Goal: Task Accomplishment & Management: Complete application form

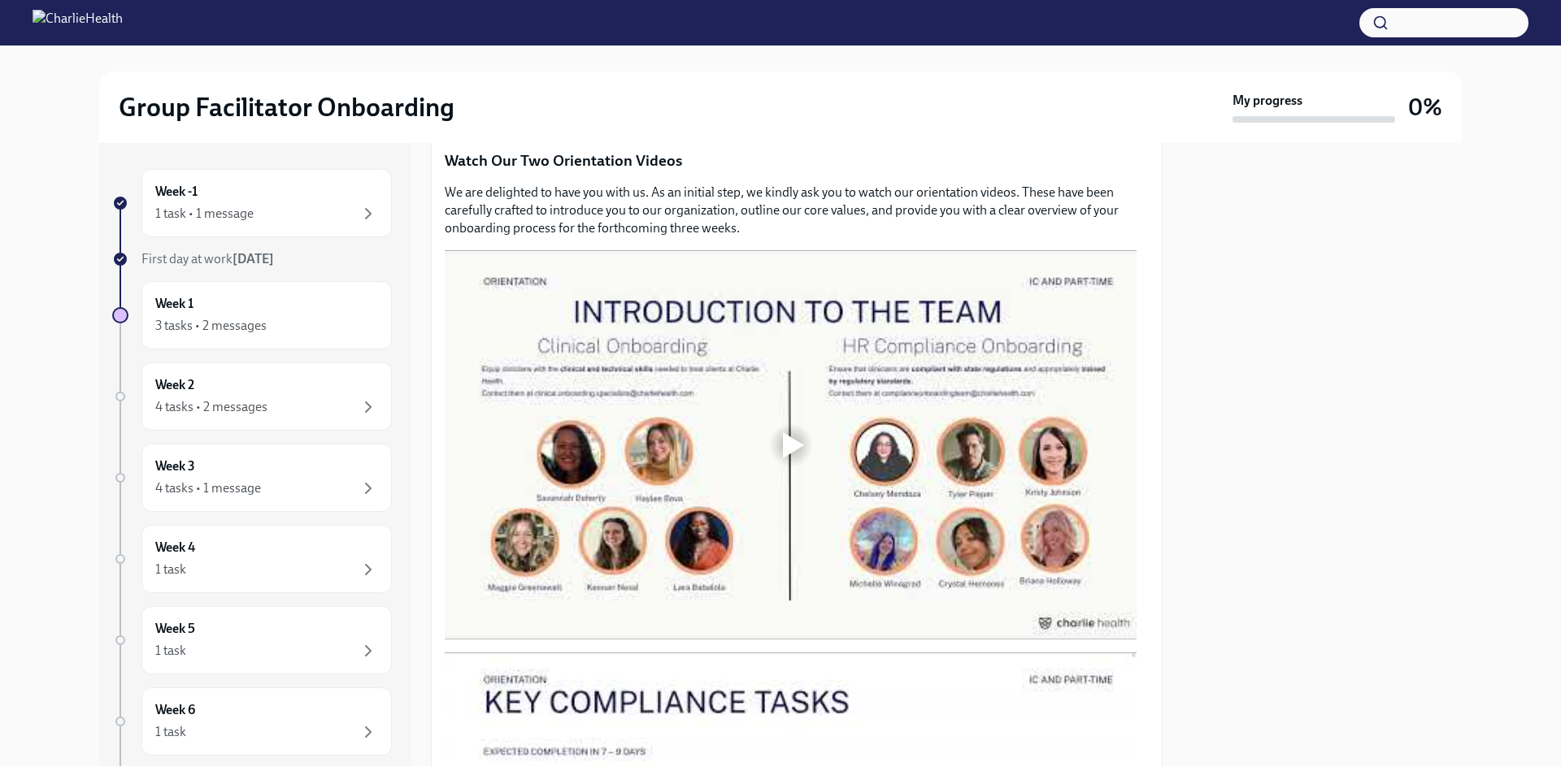
scroll to position [771, 0]
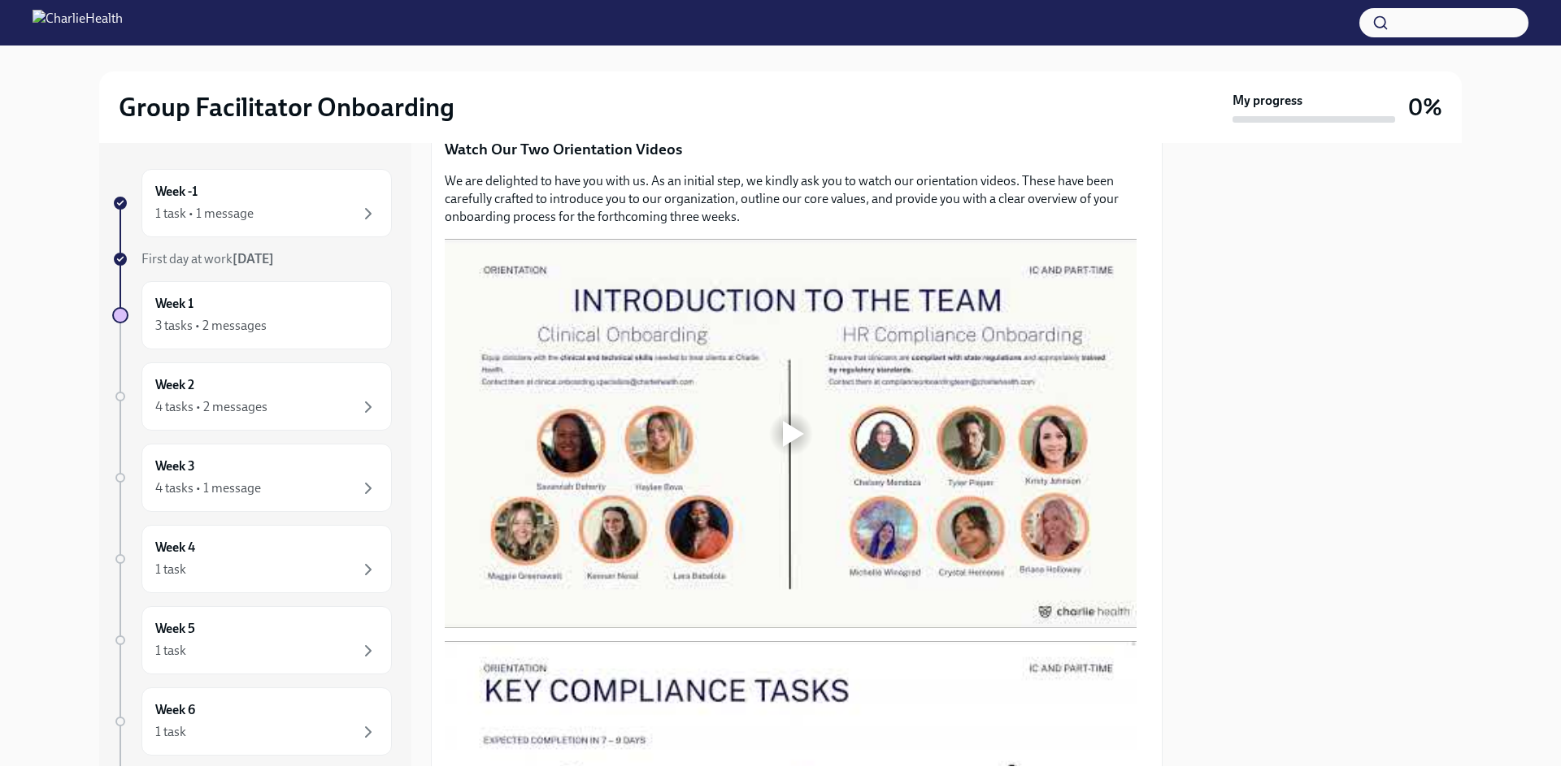
click at [784, 432] on div at bounding box center [793, 433] width 21 height 26
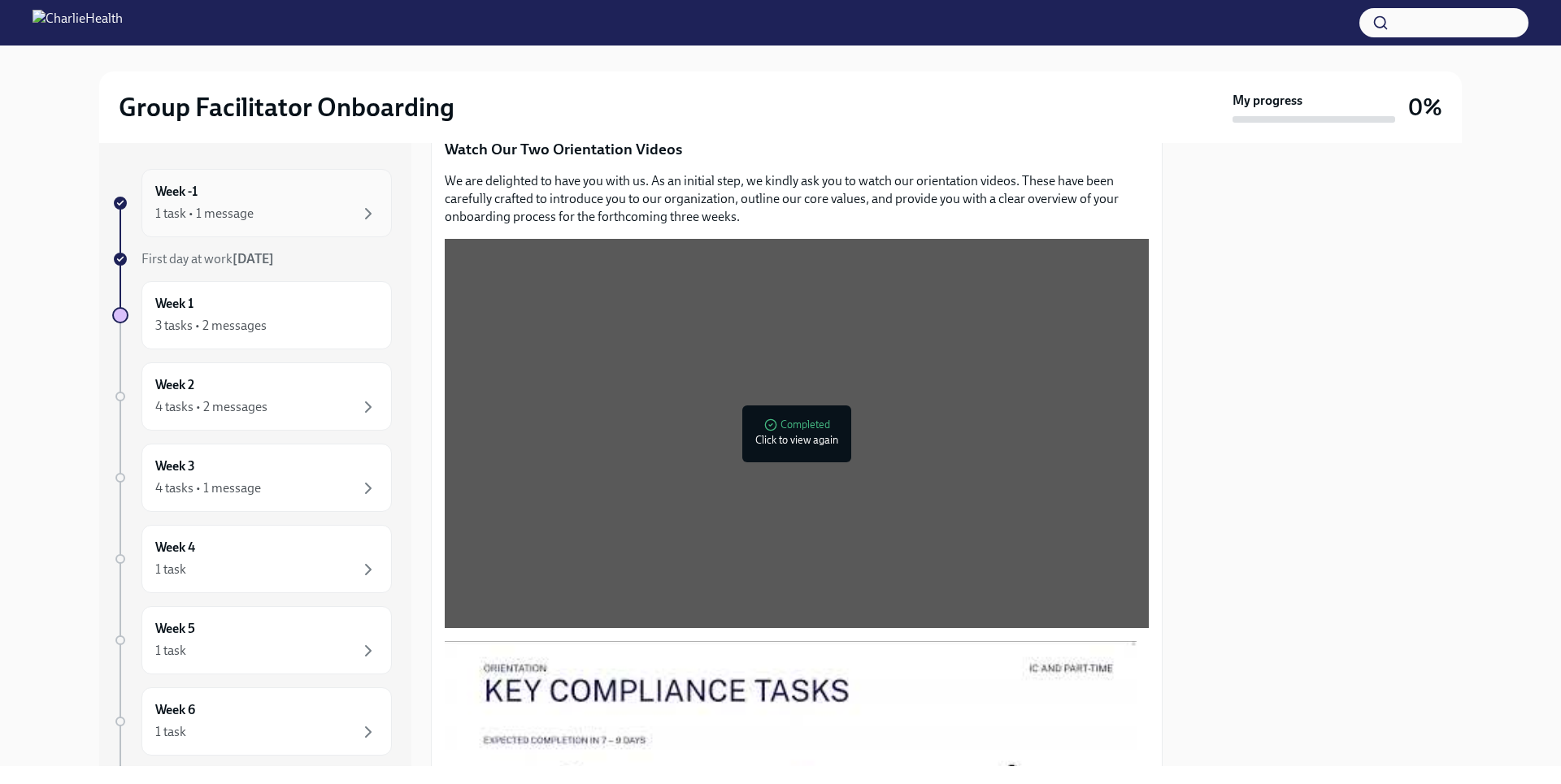
click at [368, 209] on div "Week -1 1 task • 1 message" at bounding box center [266, 203] width 250 height 68
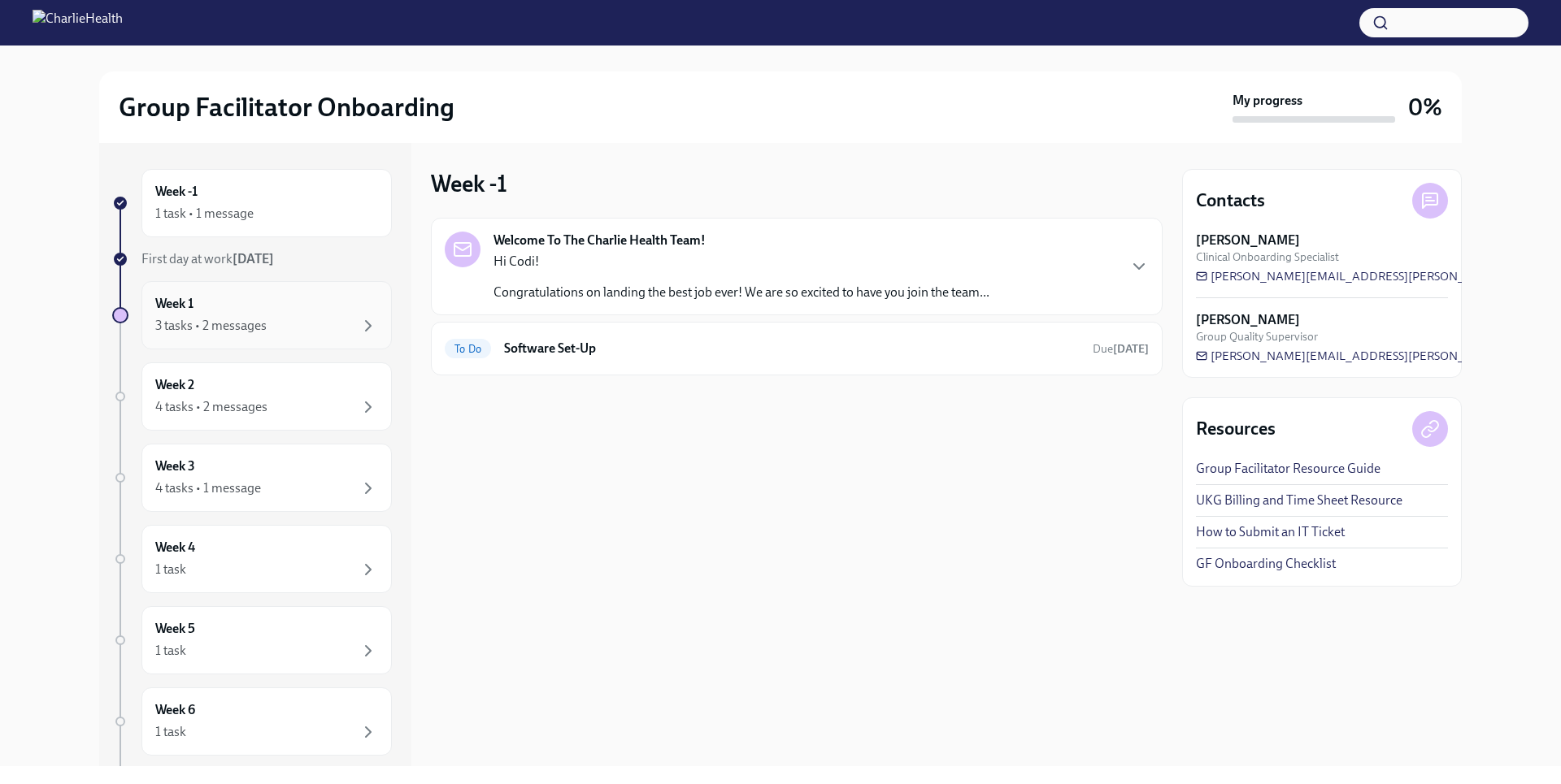
click at [312, 303] on div "Week 1 3 tasks • 2 messages" at bounding box center [267, 315] width 223 height 41
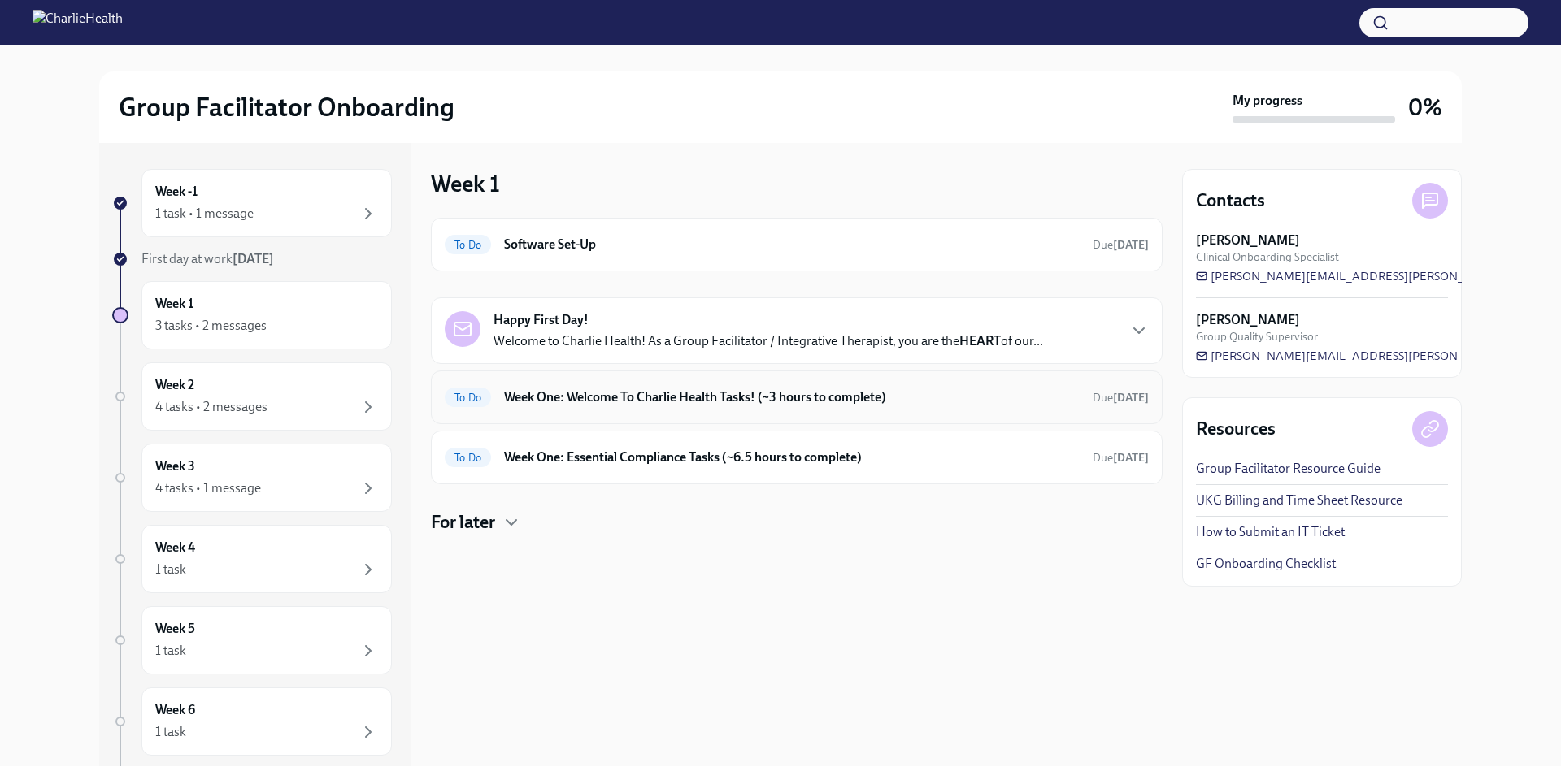
click at [559, 407] on div "To Do Week One: Welcome To Charlie Health Tasks! (~3 hours to complete) Due [DA…" at bounding box center [796, 397] width 704 height 26
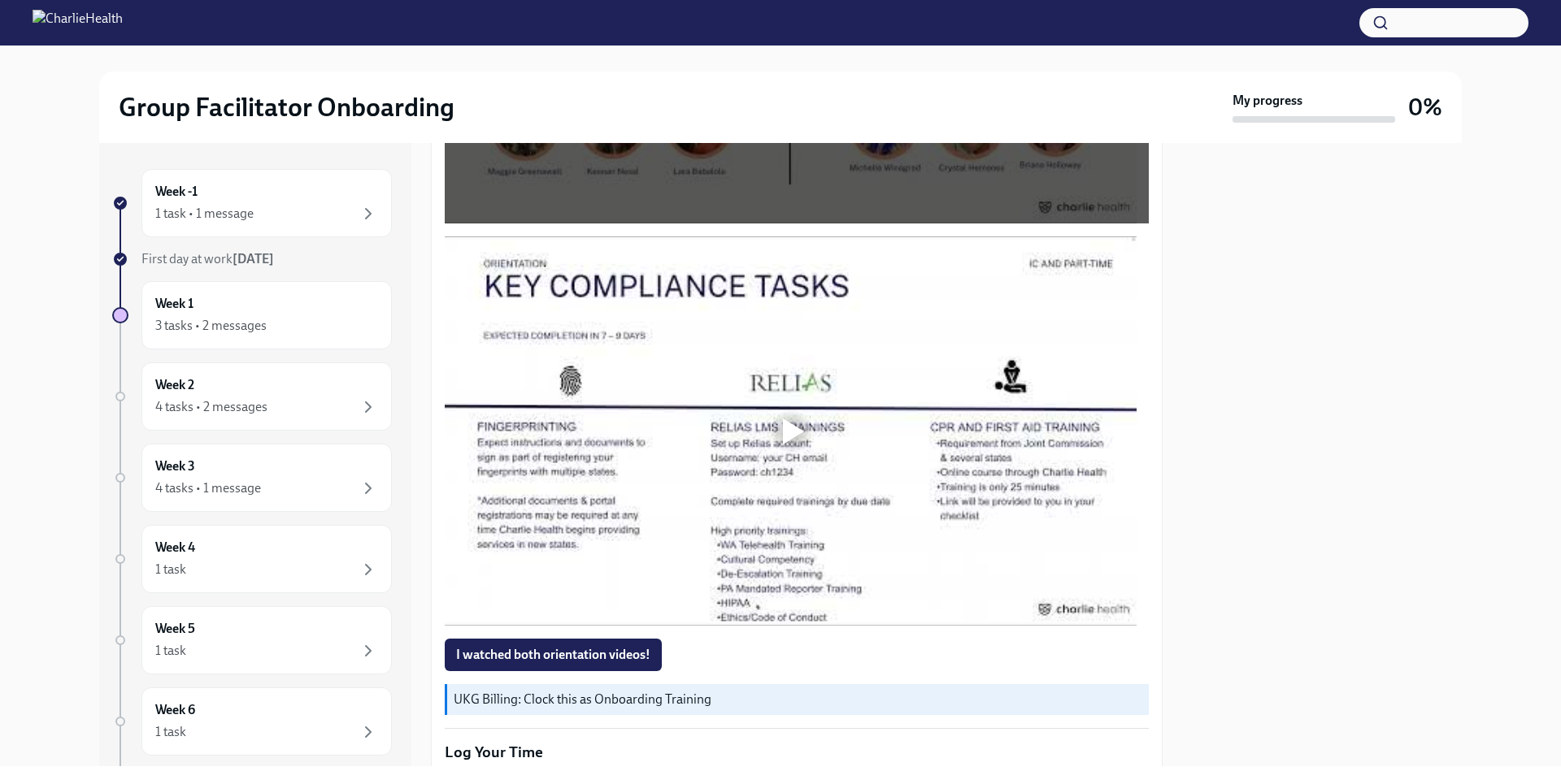
scroll to position [1188, 0]
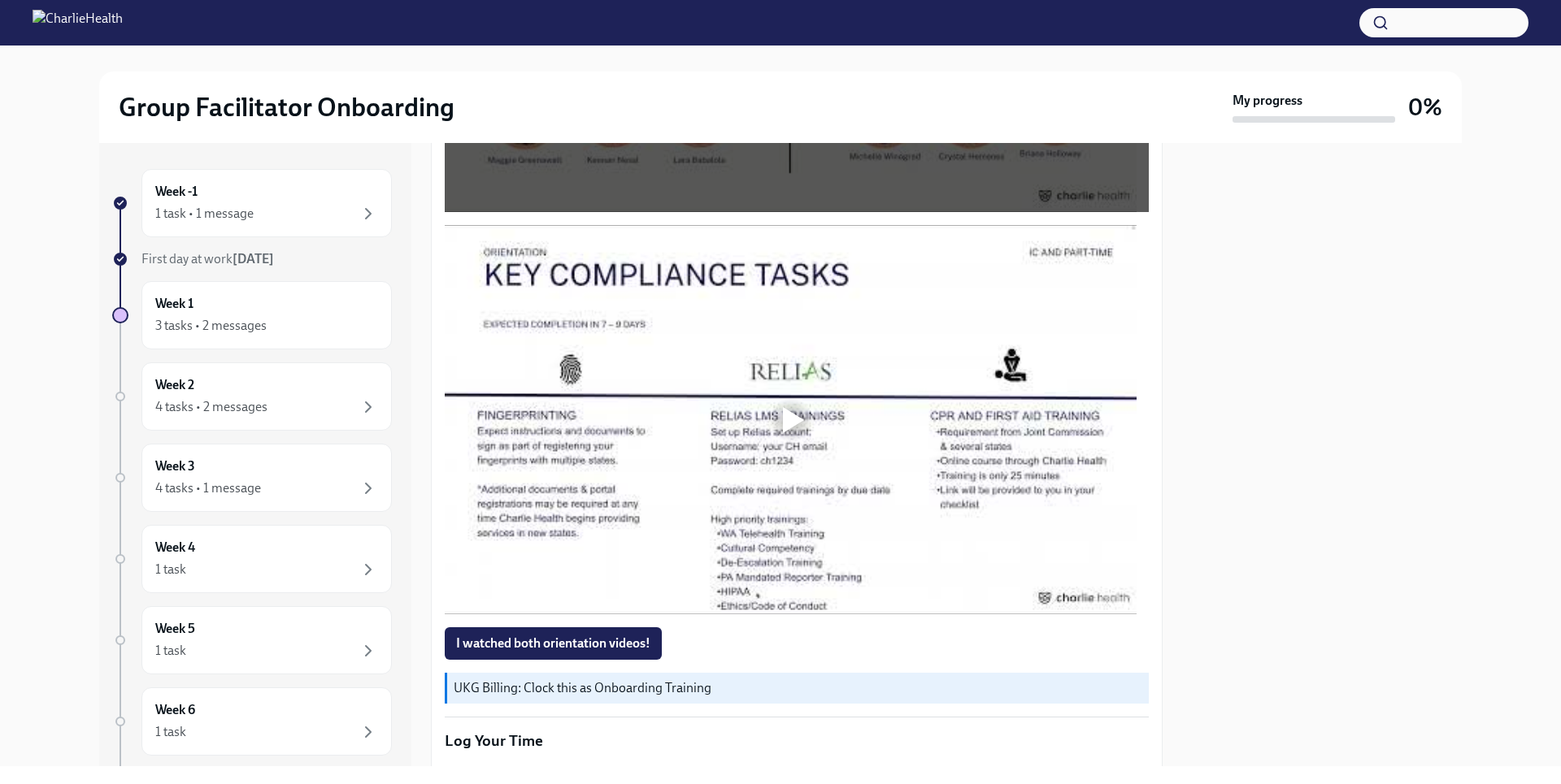
click at [786, 418] on div at bounding box center [793, 420] width 21 height 26
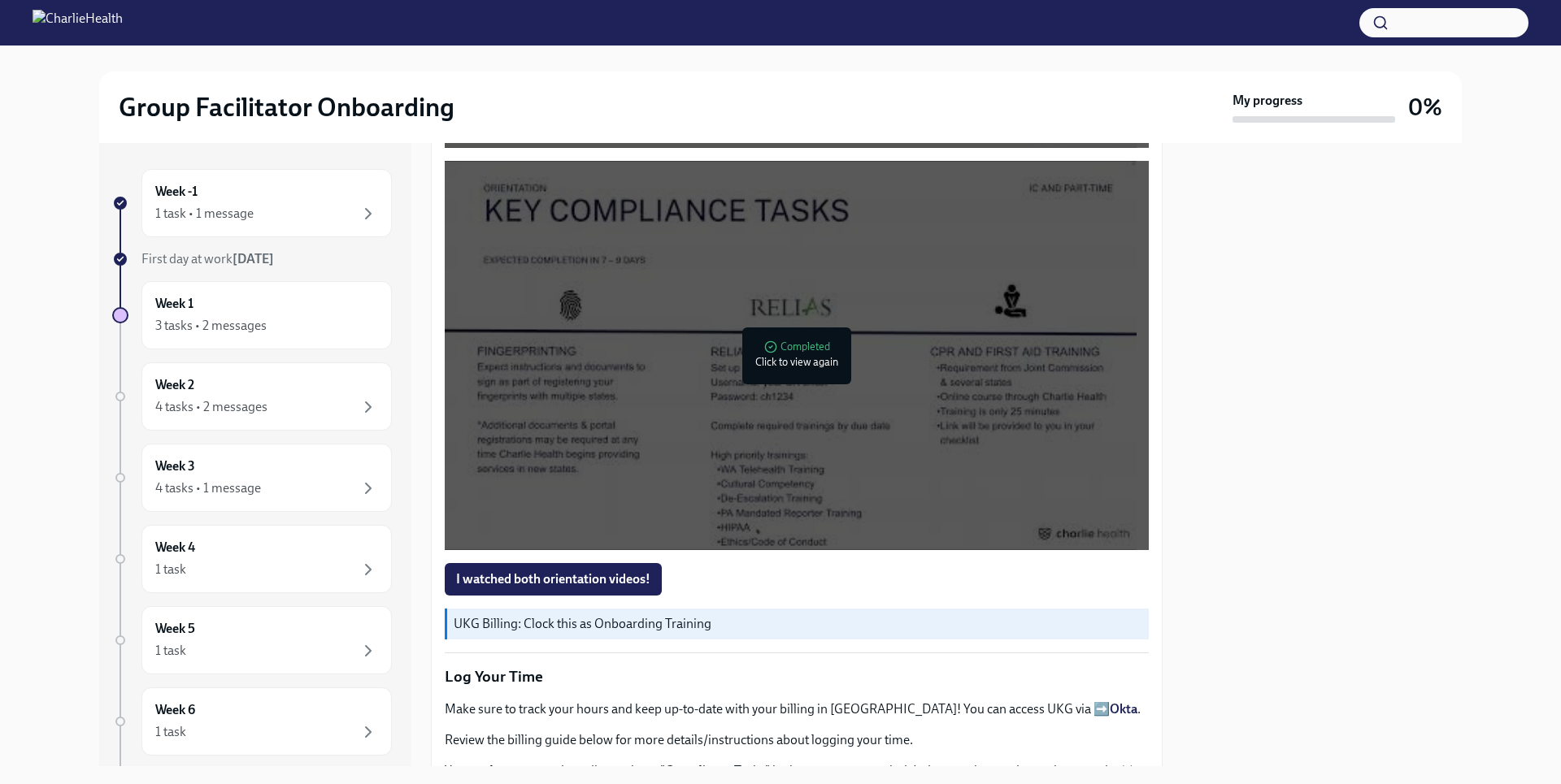
scroll to position [1259, 0]
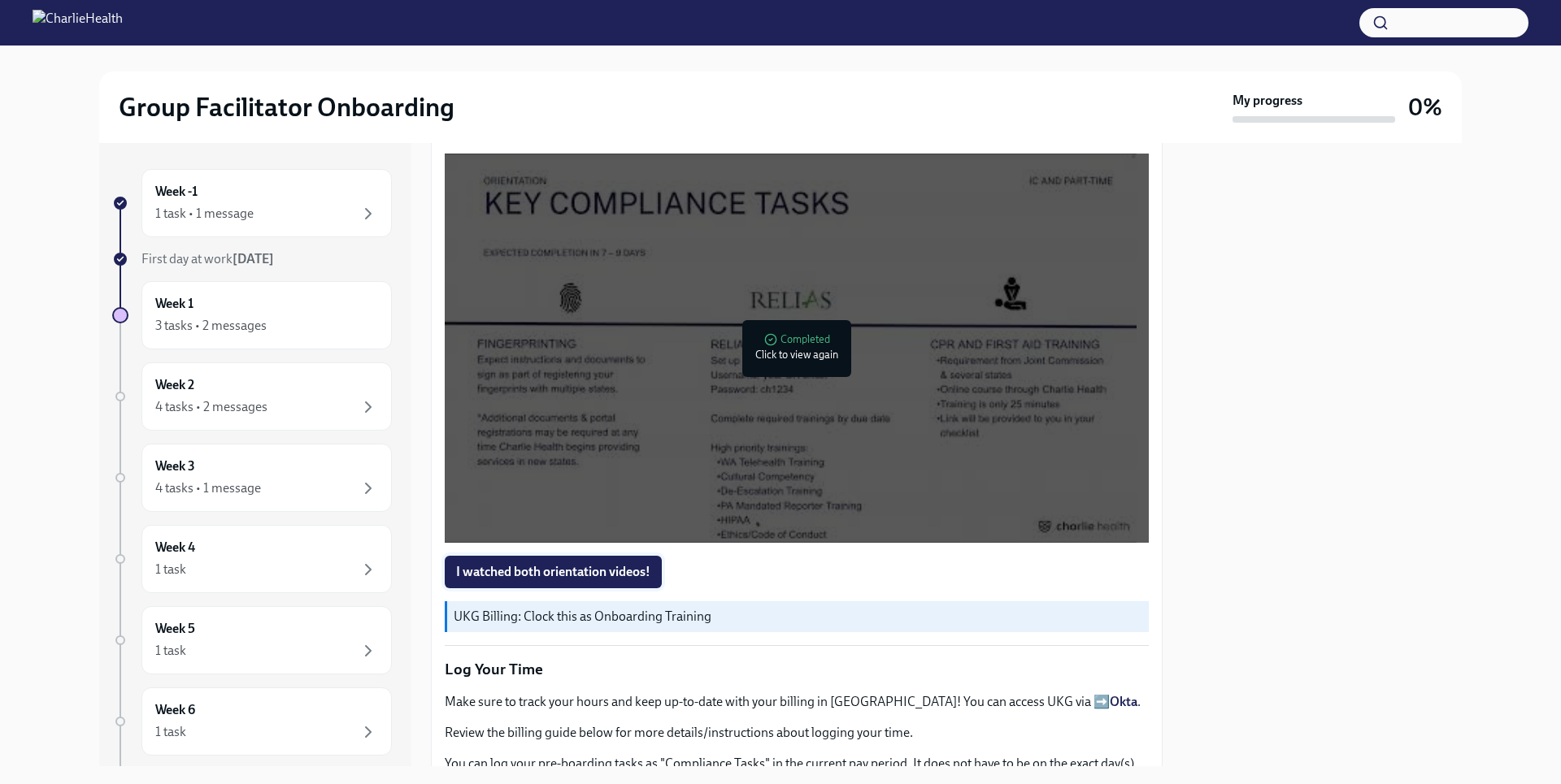
click at [631, 564] on span "I watched both orientation videos!" at bounding box center [554, 572] width 194 height 16
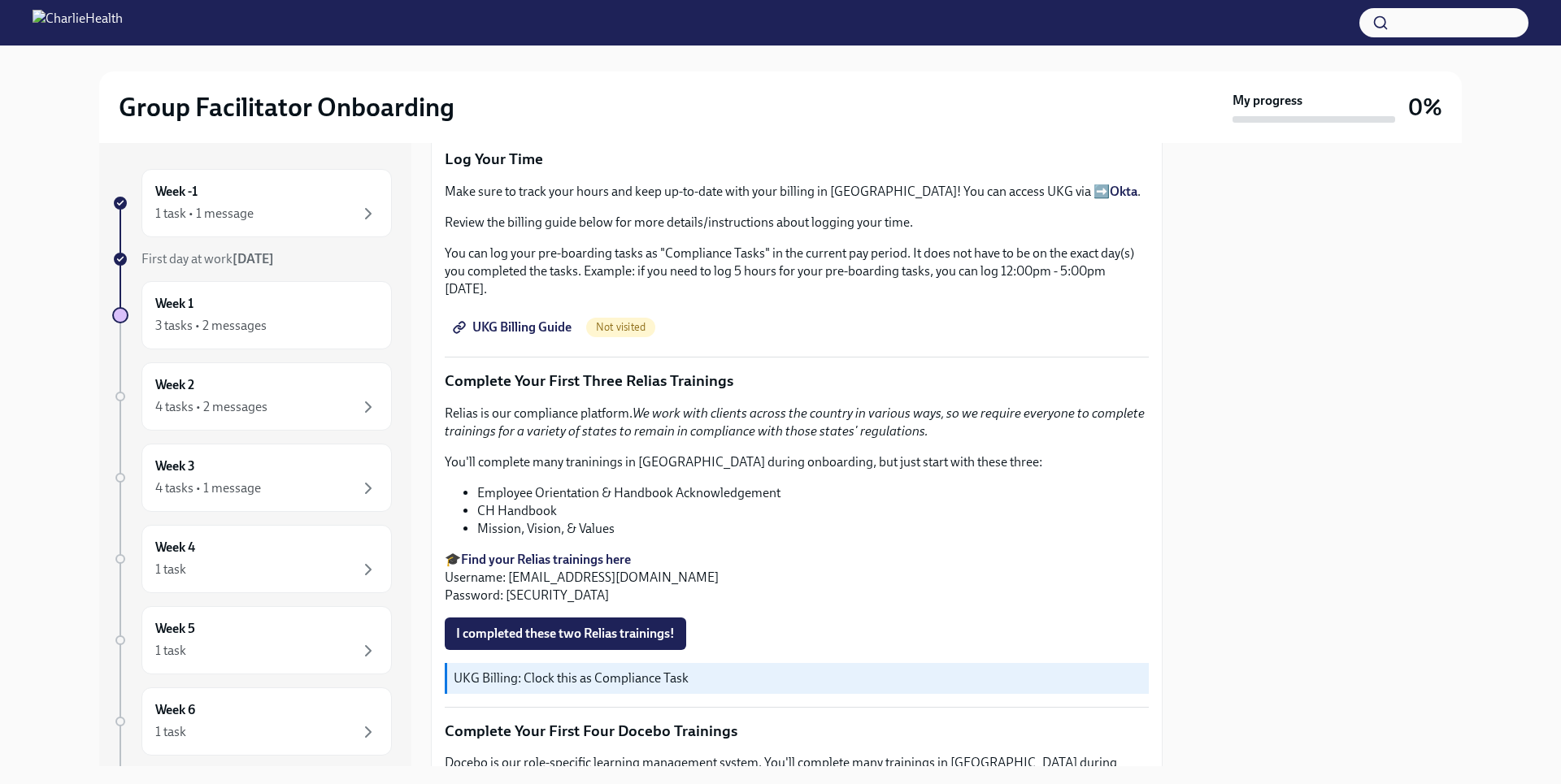
scroll to position [1766, 0]
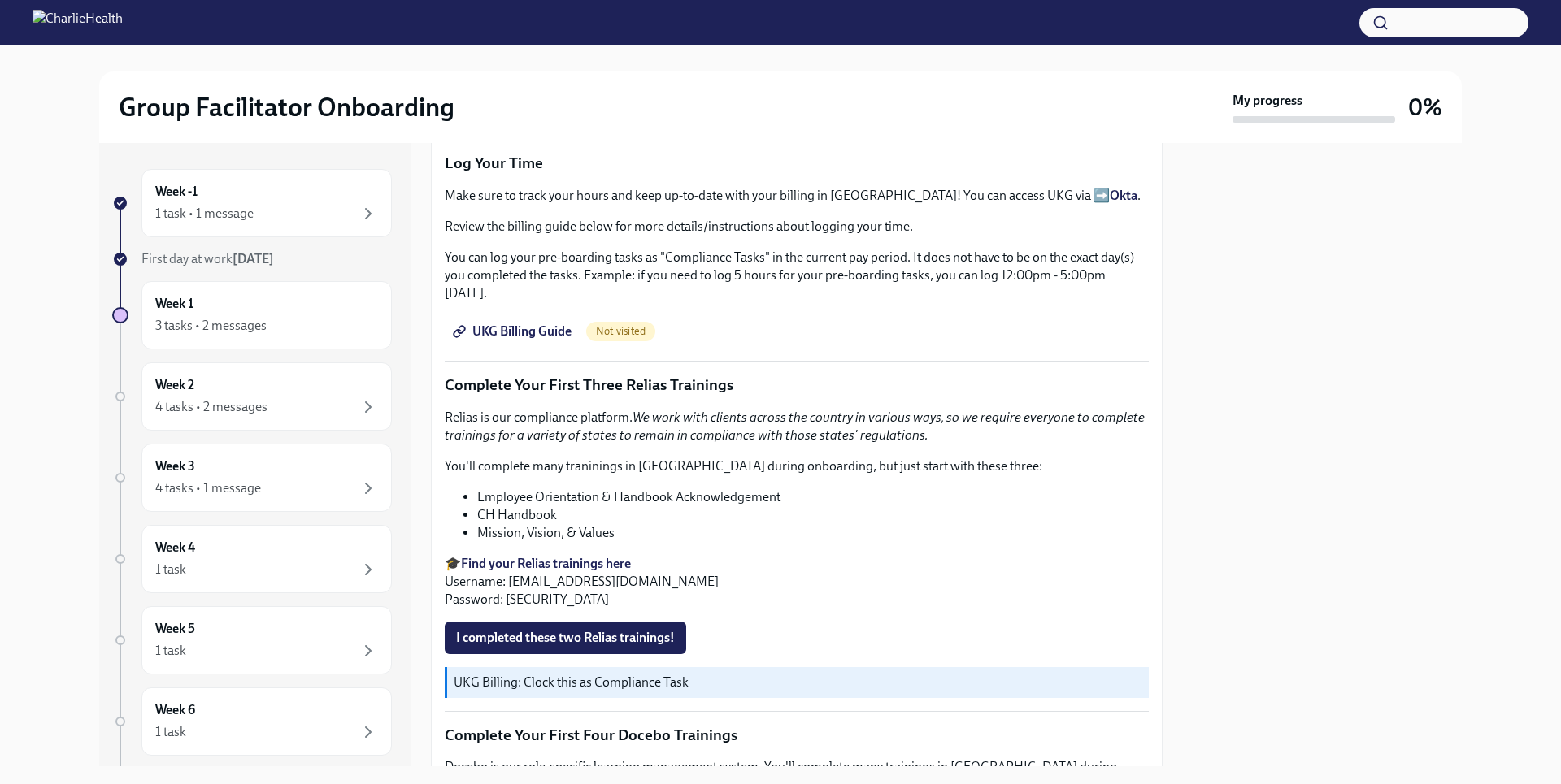
click at [1061, 525] on li "Mission, Vision, & Values" at bounding box center [813, 533] width 672 height 18
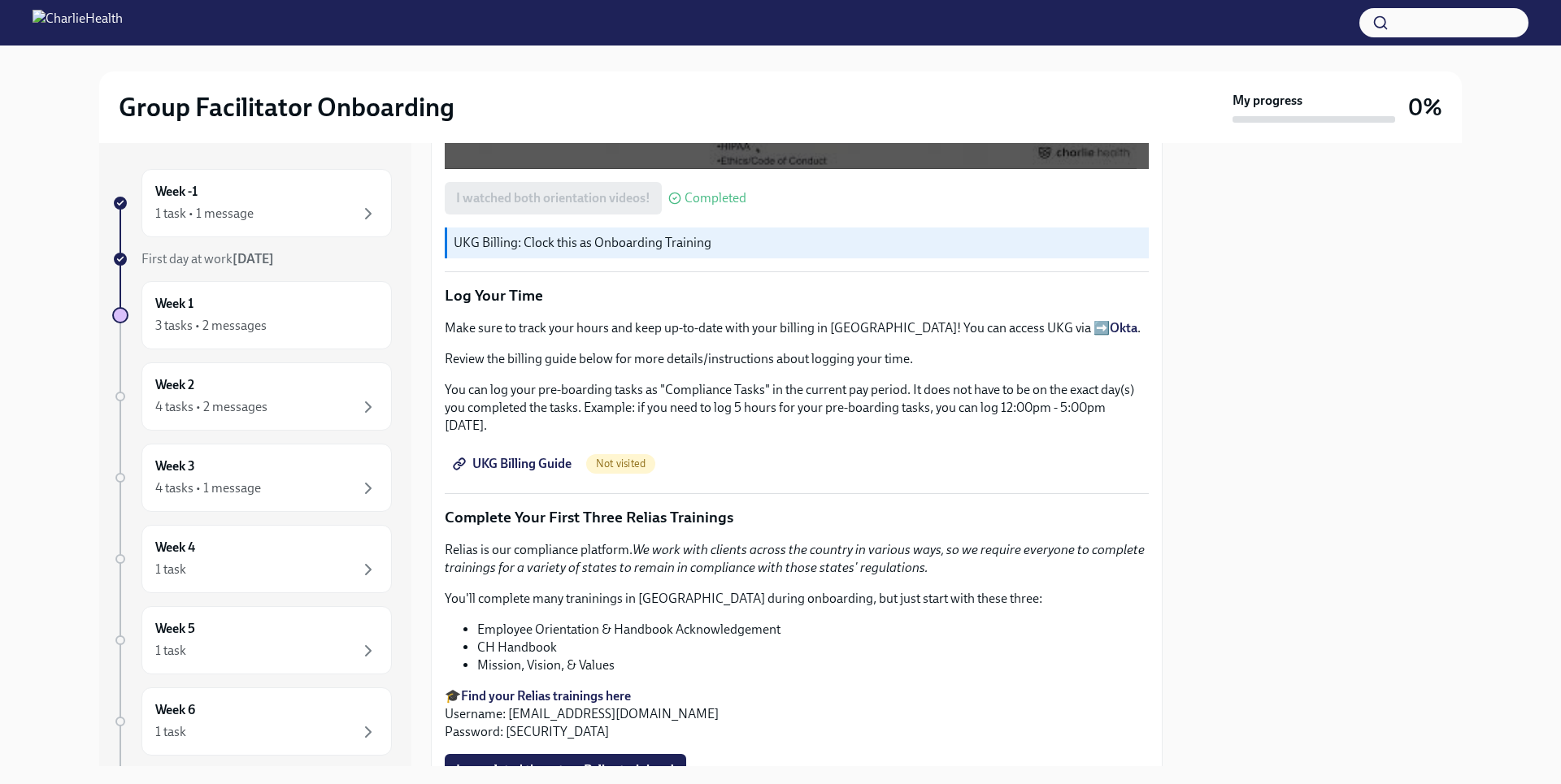
scroll to position [1636, 0]
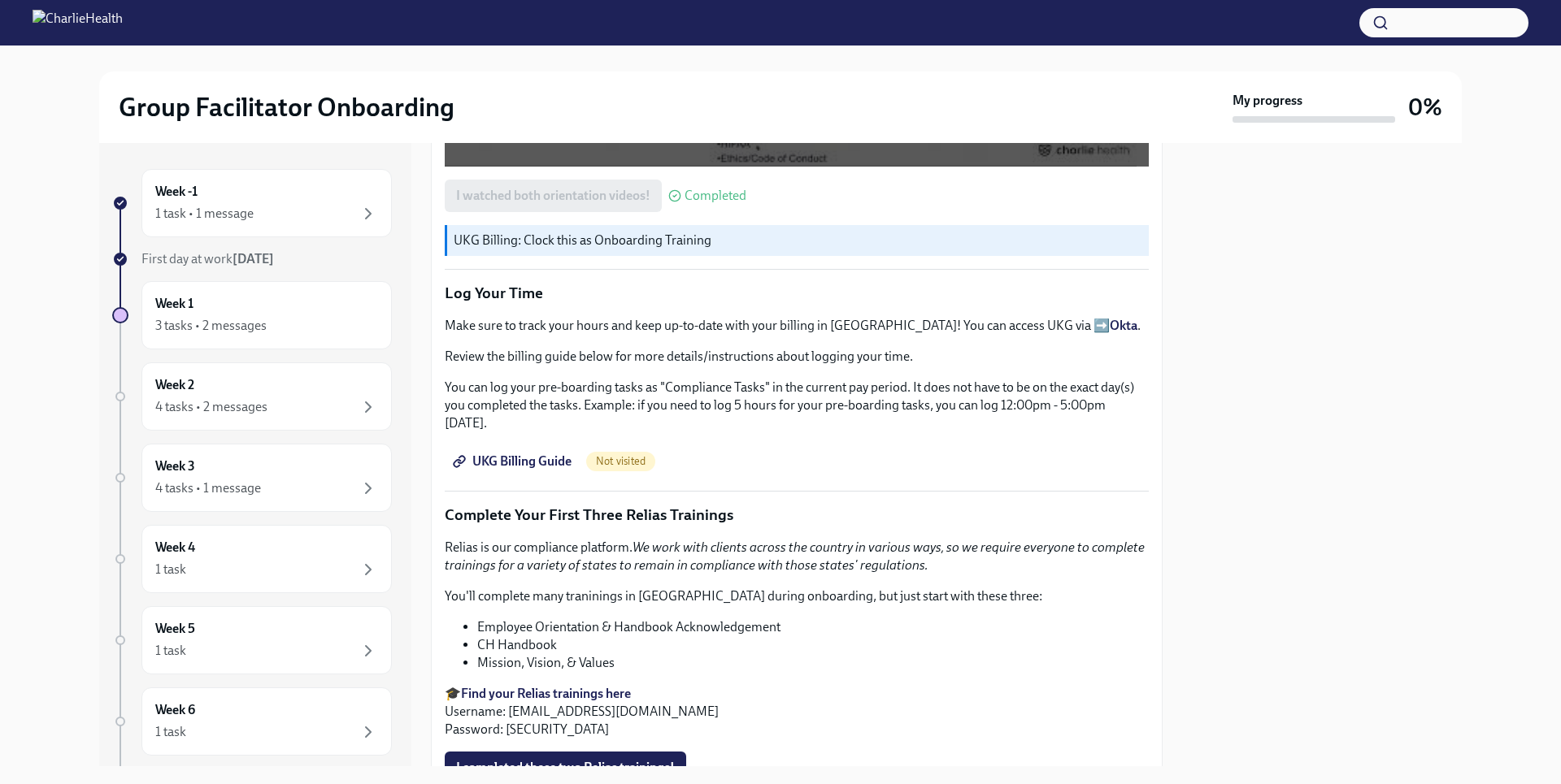
click at [543, 454] on span "UKG Billing Guide" at bounding box center [514, 461] width 116 height 16
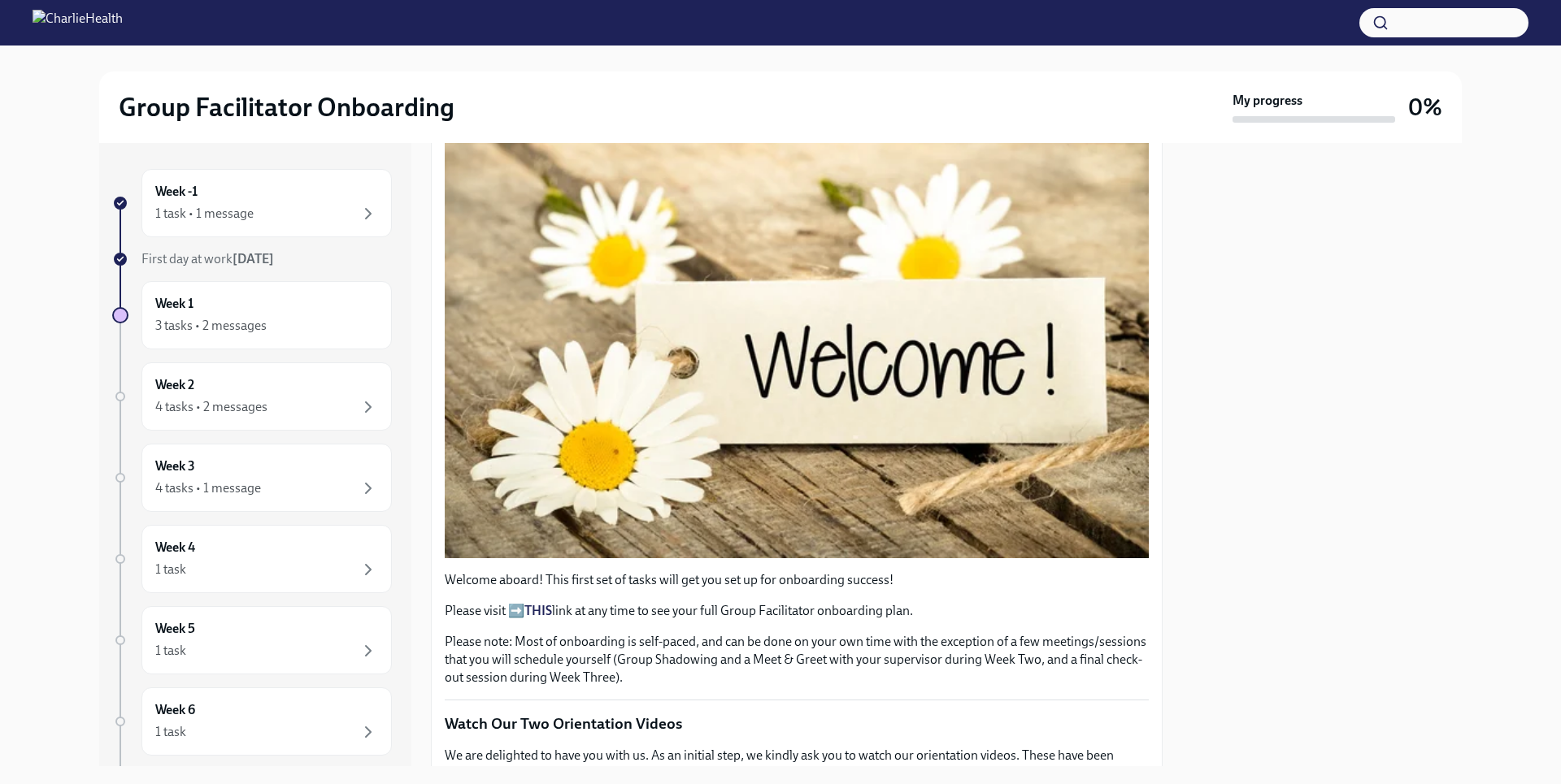
scroll to position [299, 0]
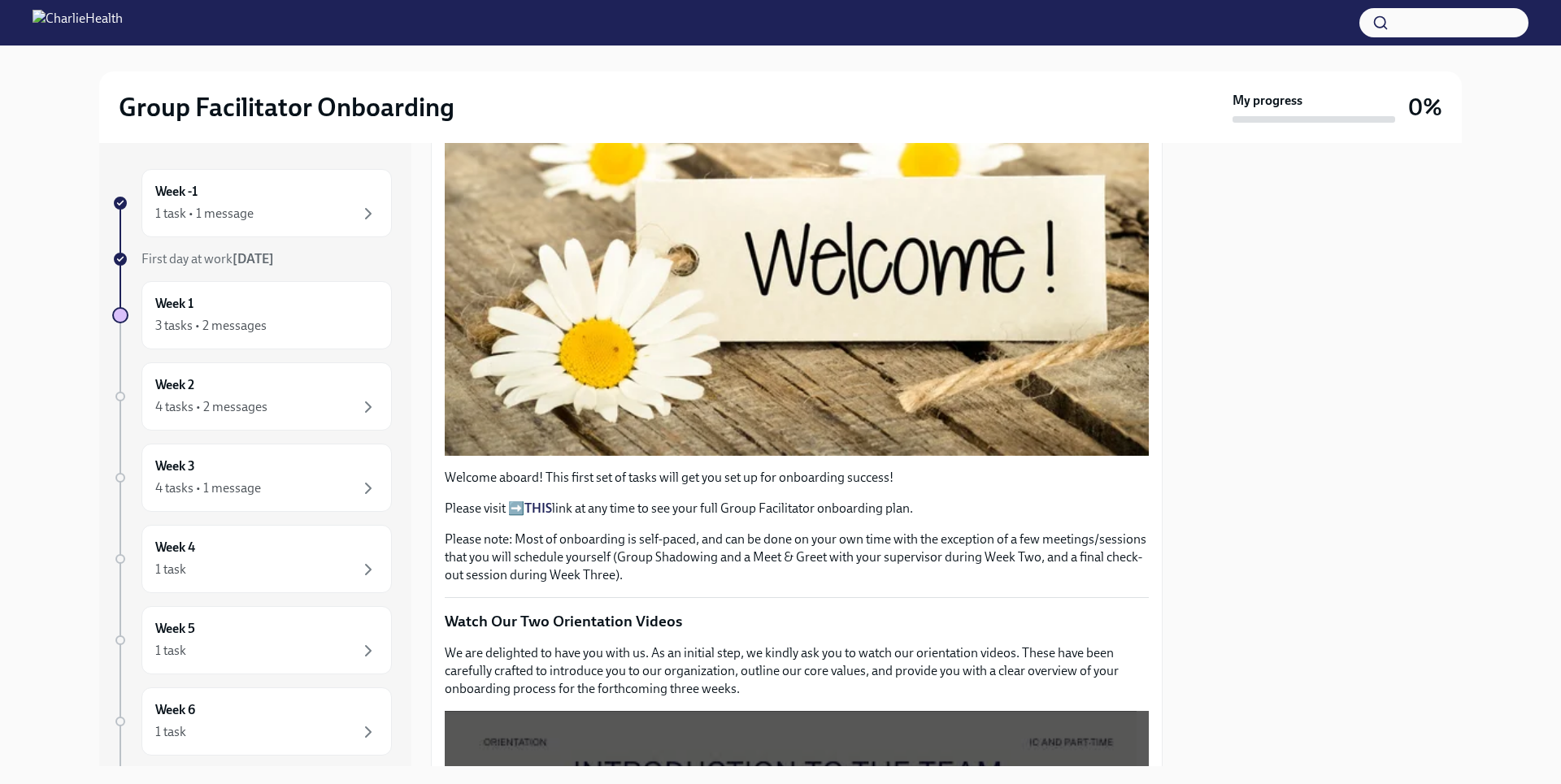
click at [991, 520] on div "Welcome aboard! This first set of tasks will get you set up for onboarding succ…" at bounding box center [796, 526] width 704 height 116
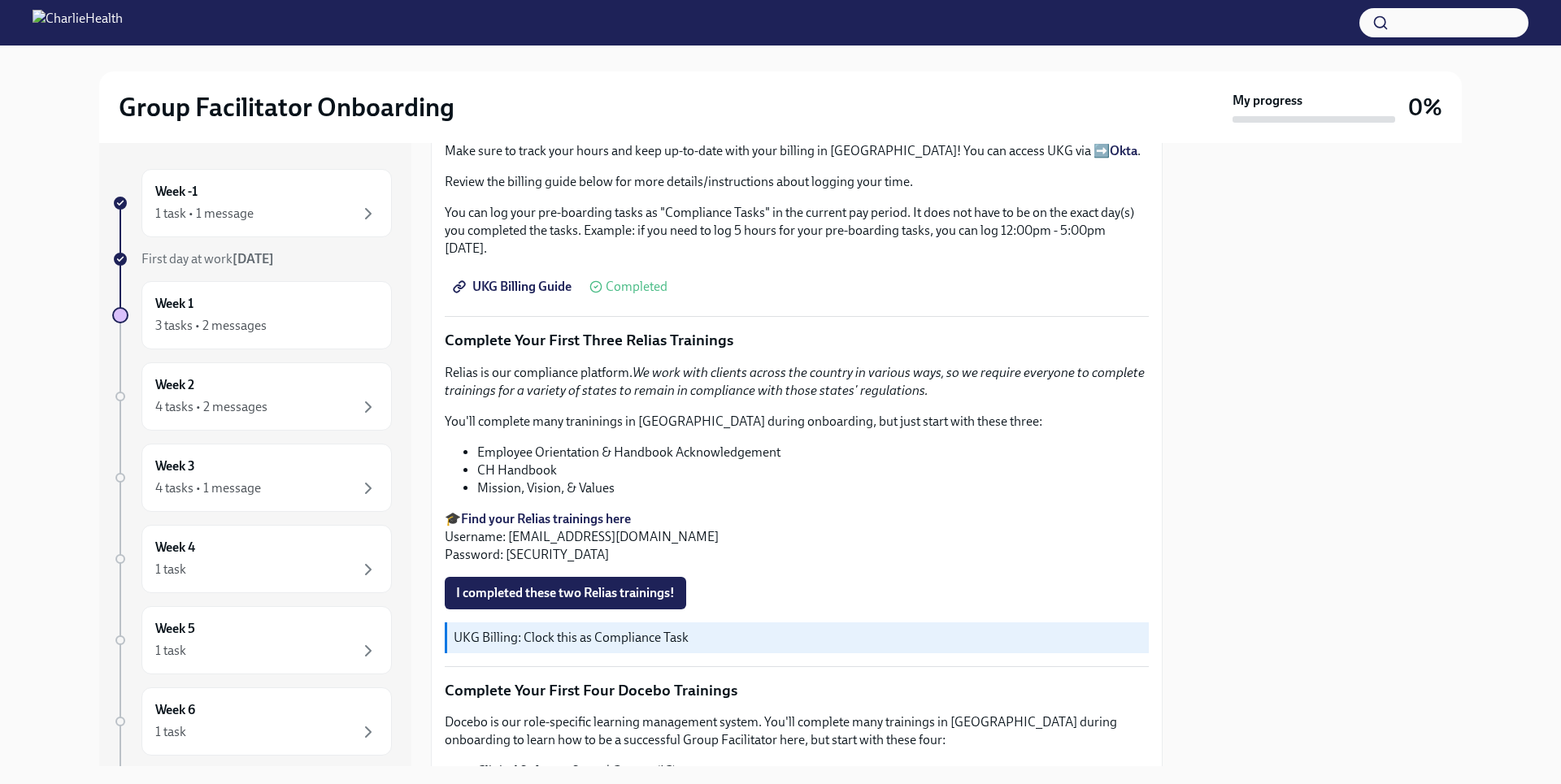
scroll to position [1892, 0]
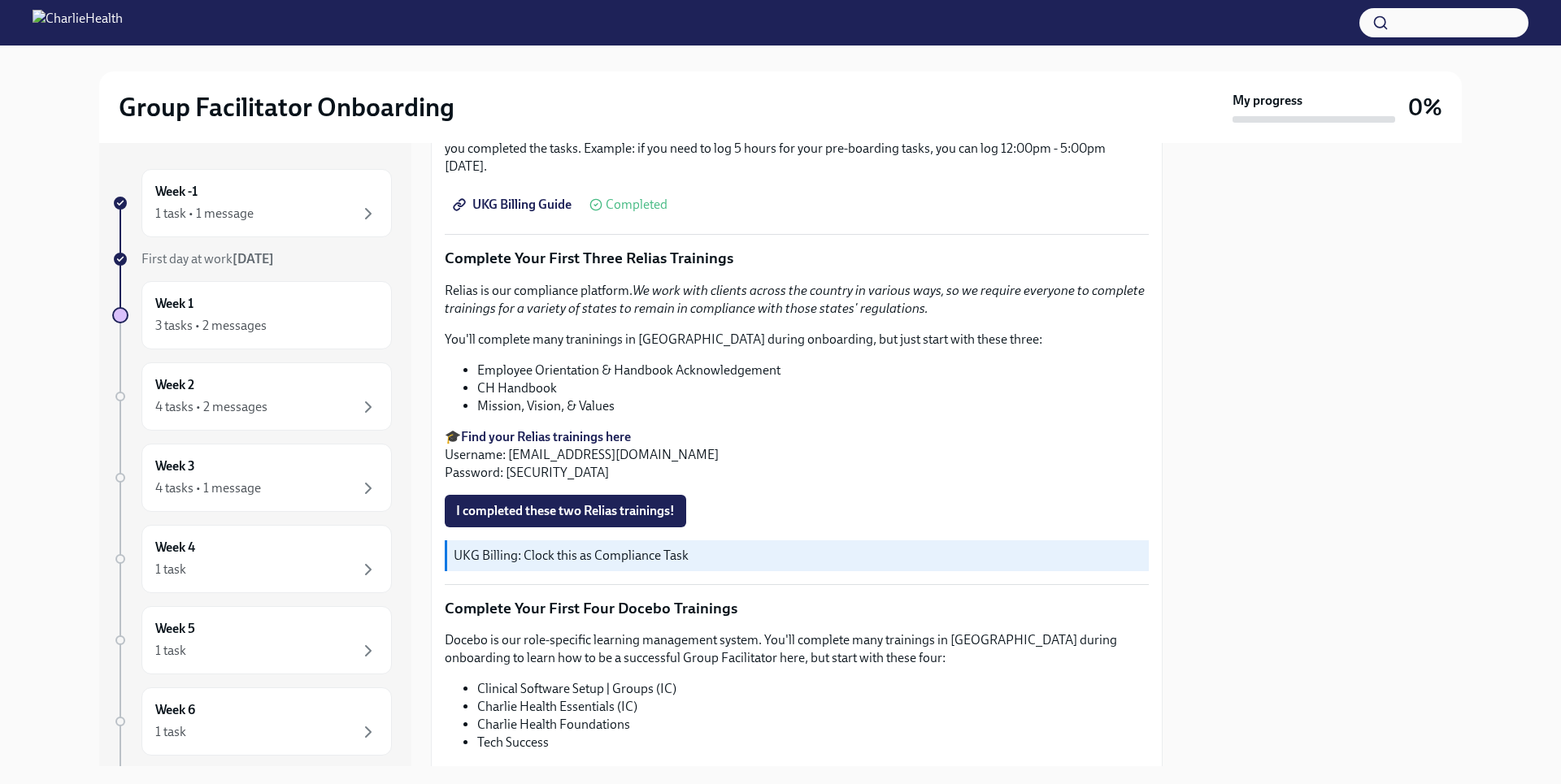
click at [615, 429] on strong "Find your Relias trainings here" at bounding box center [545, 437] width 170 height 15
click at [674, 504] on span "I completed these two Relias trainings!" at bounding box center [565, 511] width 219 height 16
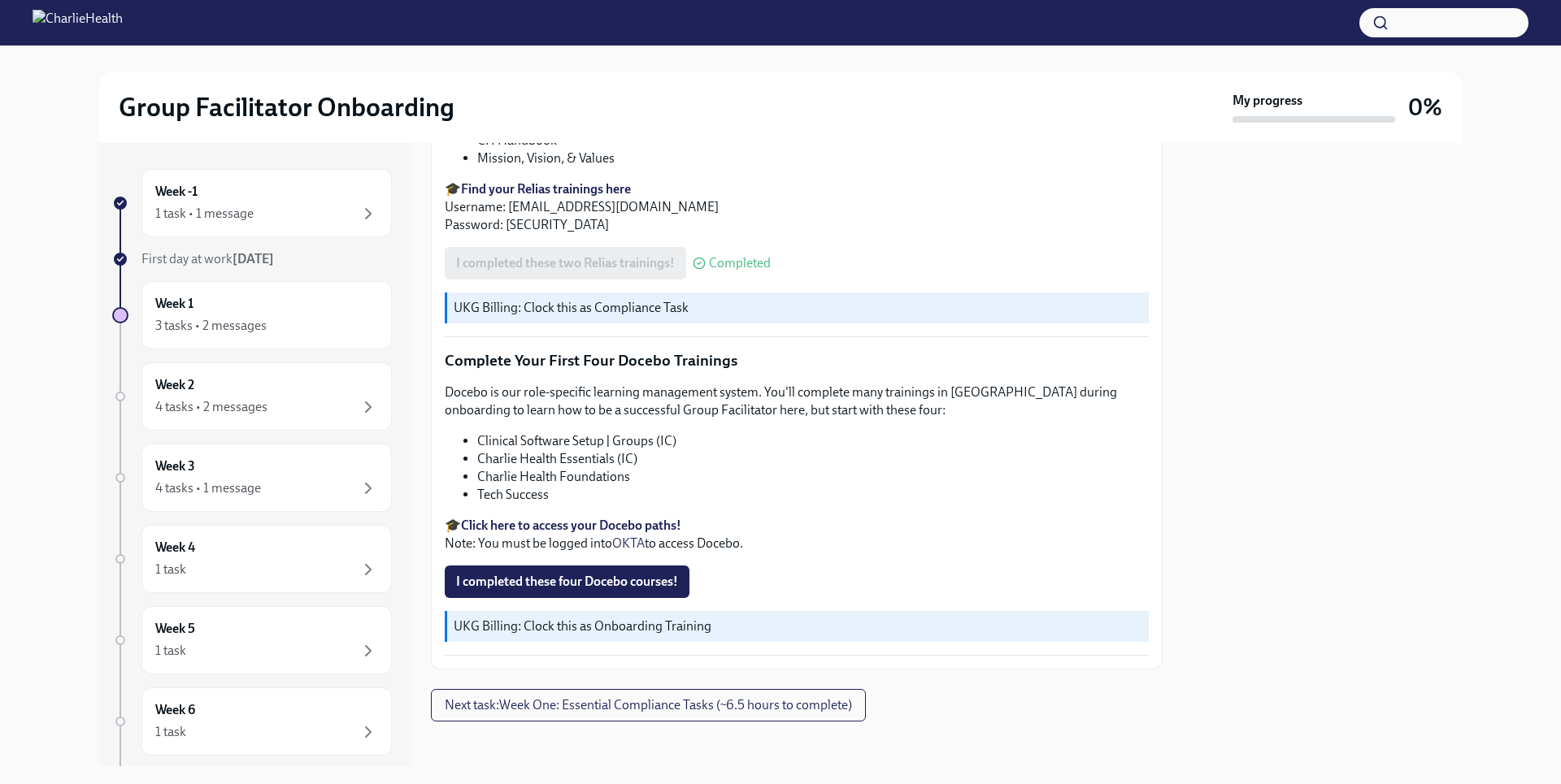
scroll to position [2129, 0]
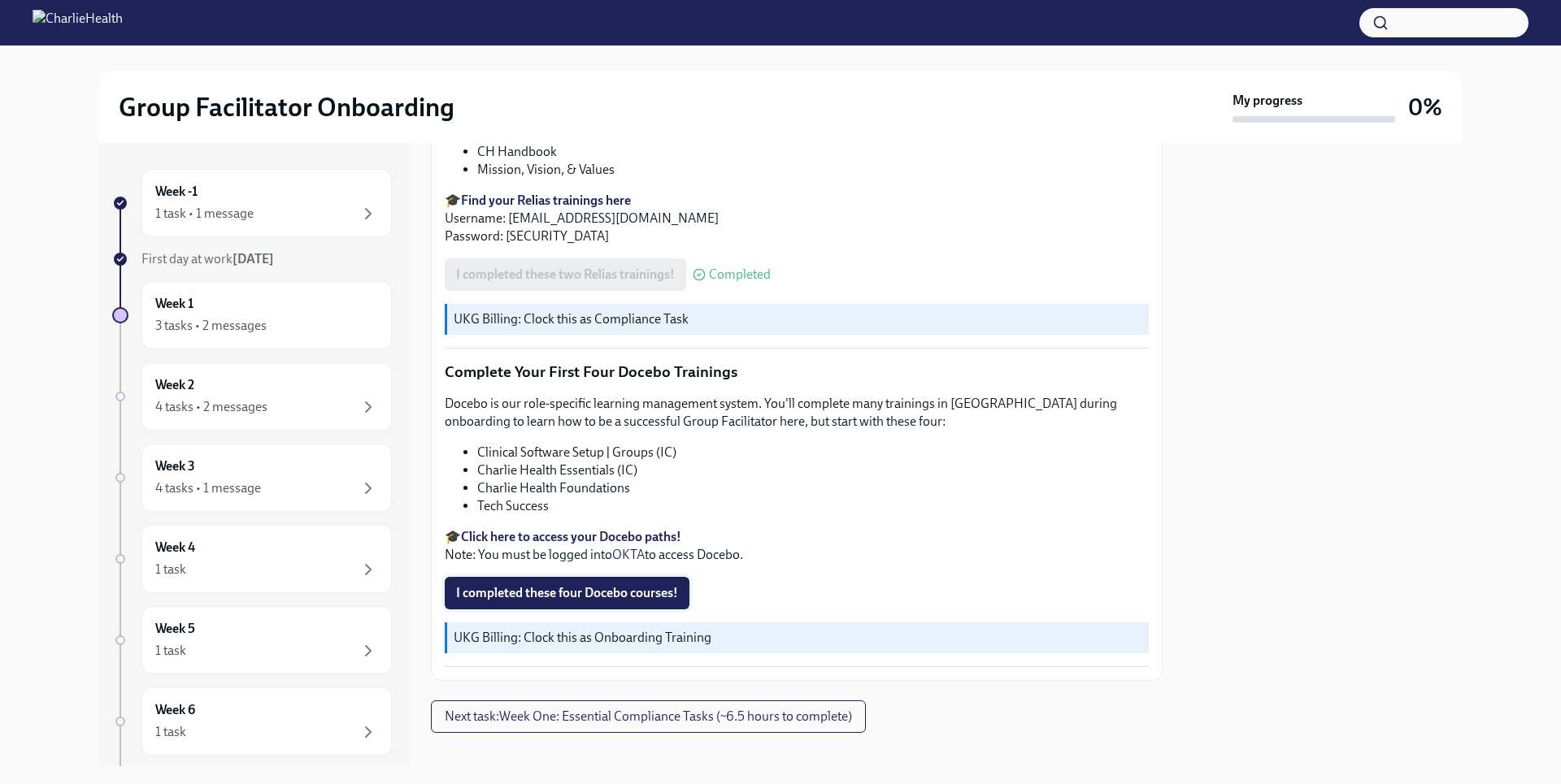
click at [647, 577] on button "I completed these four Docebo courses!" at bounding box center [567, 593] width 245 height 32
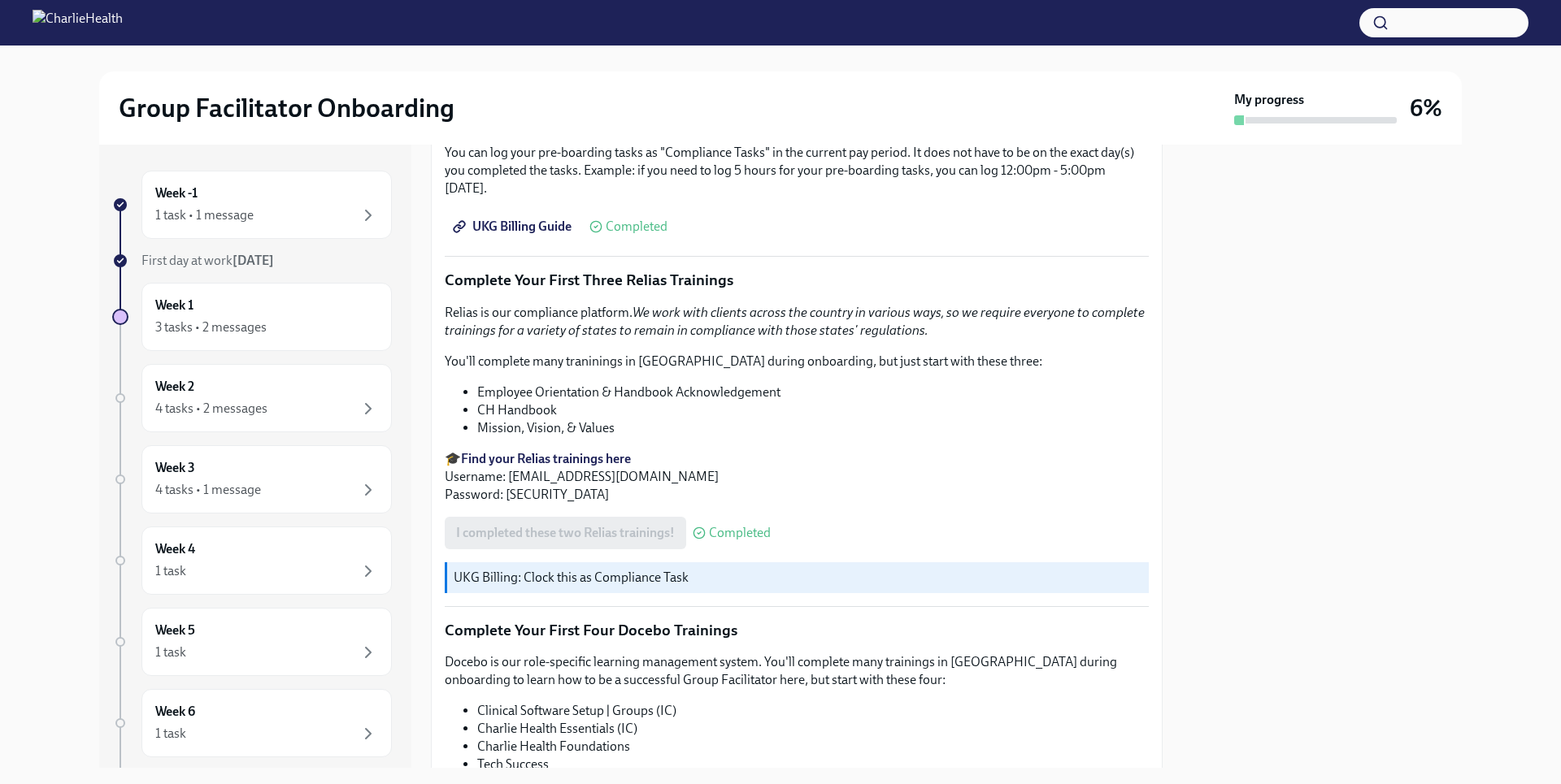
scroll to position [2140, 0]
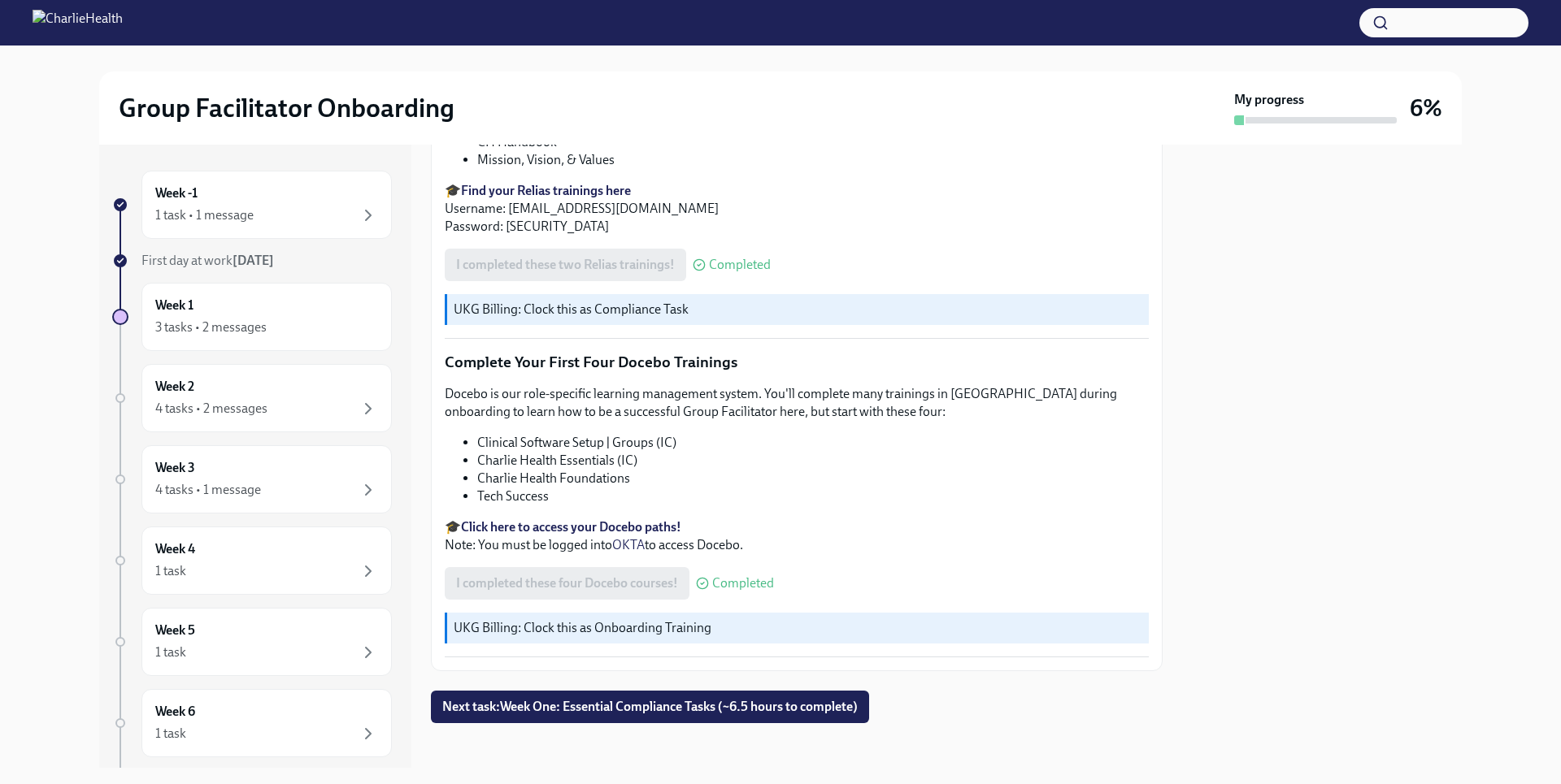
click at [646, 520] on strong "Click here to access your Docebo paths!" at bounding box center [570, 527] width 221 height 15
